Goal: Find specific page/section: Find specific page/section

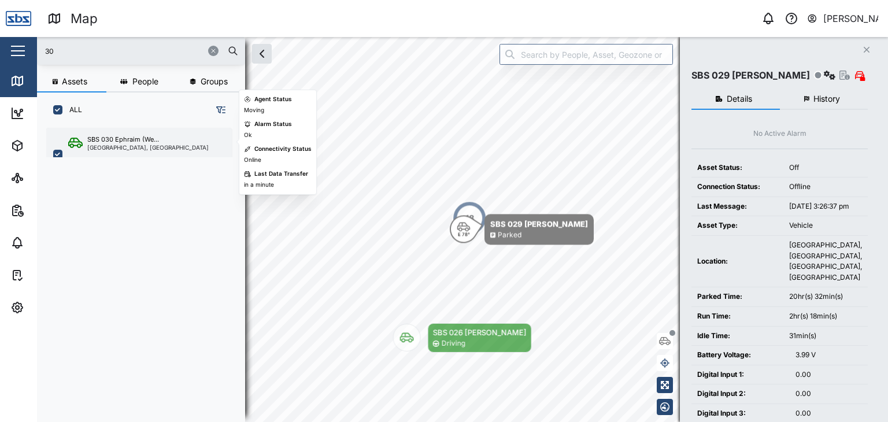
scroll to position [280, 180]
click at [116, 138] on div "SBS 030 Ephraim (We..." at bounding box center [123, 140] width 72 height 10
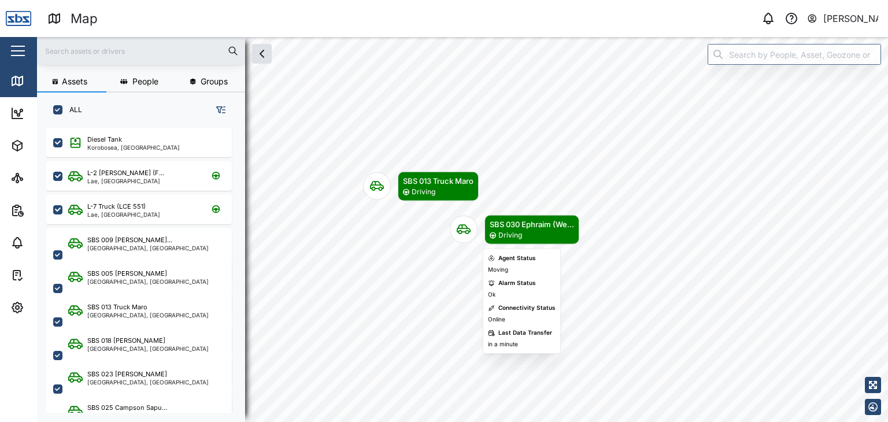
click at [469, 231] on icon "Map marker" at bounding box center [464, 230] width 14 height 14
